Goal: Task Accomplishment & Management: Use online tool/utility

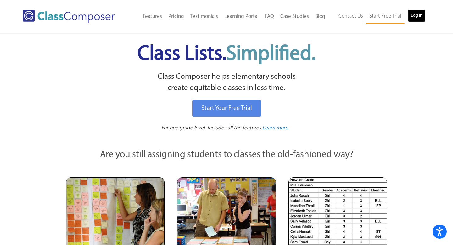
click at [418, 16] on link "Log In" at bounding box center [417, 15] width 18 height 13
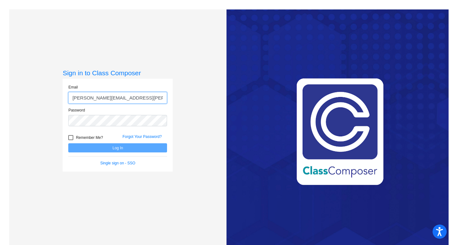
type input "[PERSON_NAME][EMAIL_ADDRESS][PERSON_NAME][DOMAIN_NAME]"
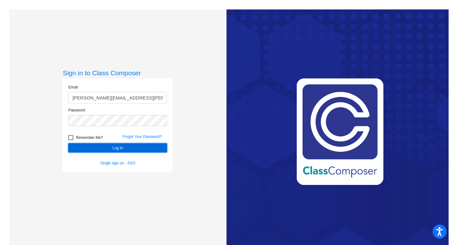
click at [104, 151] on button "Log In" at bounding box center [117, 147] width 99 height 9
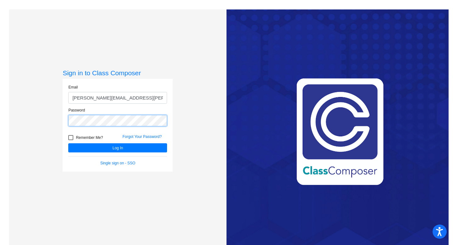
click at [68, 143] on button "Log In" at bounding box center [117, 147] width 99 height 9
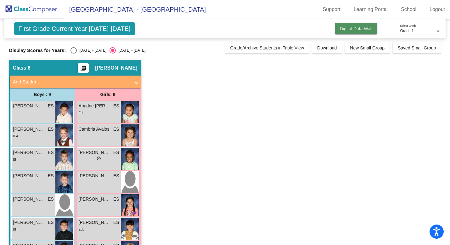
click at [340, 29] on span "Digital Data Wall" at bounding box center [356, 28] width 32 height 5
